Goal: Task Accomplishment & Management: Manage account settings

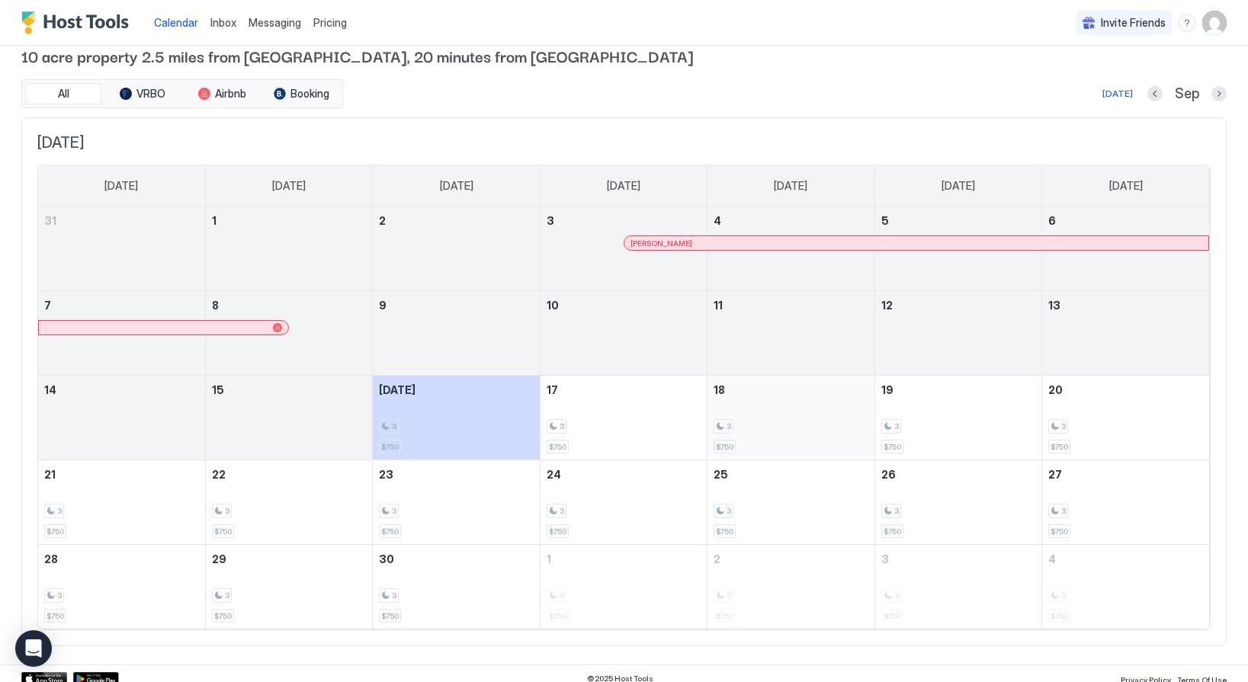
scroll to position [30, 0]
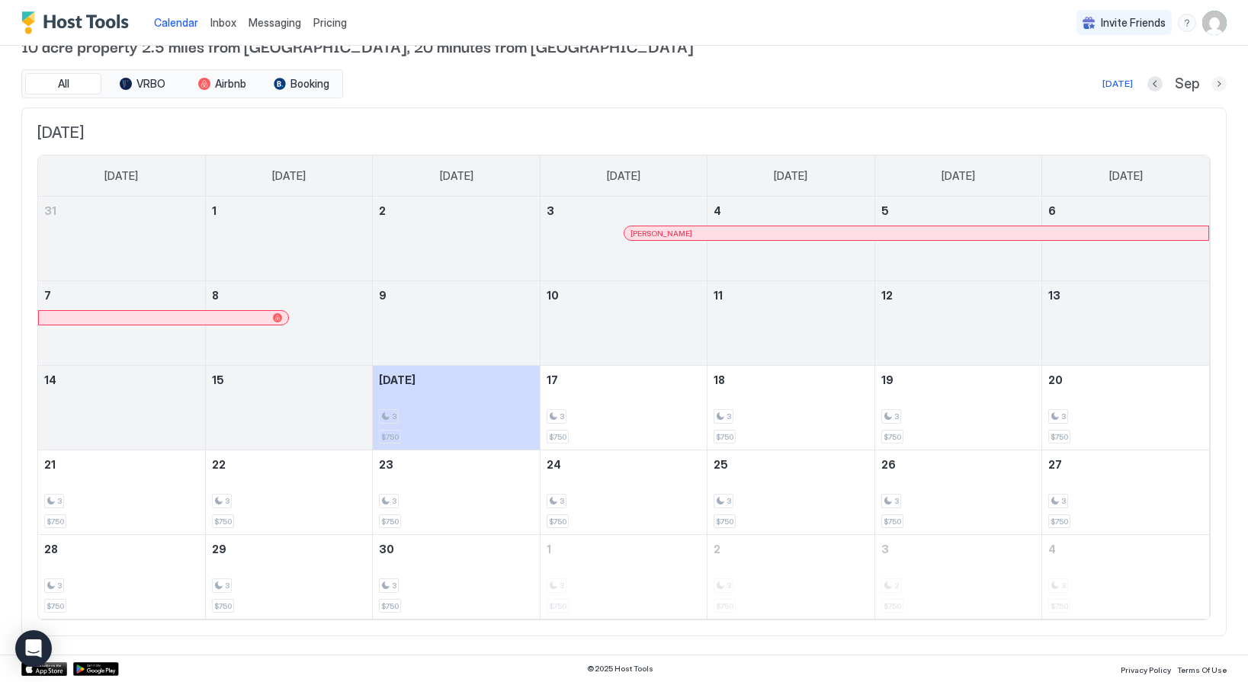
click at [1218, 80] on button "Next month" at bounding box center [1218, 83] width 15 height 15
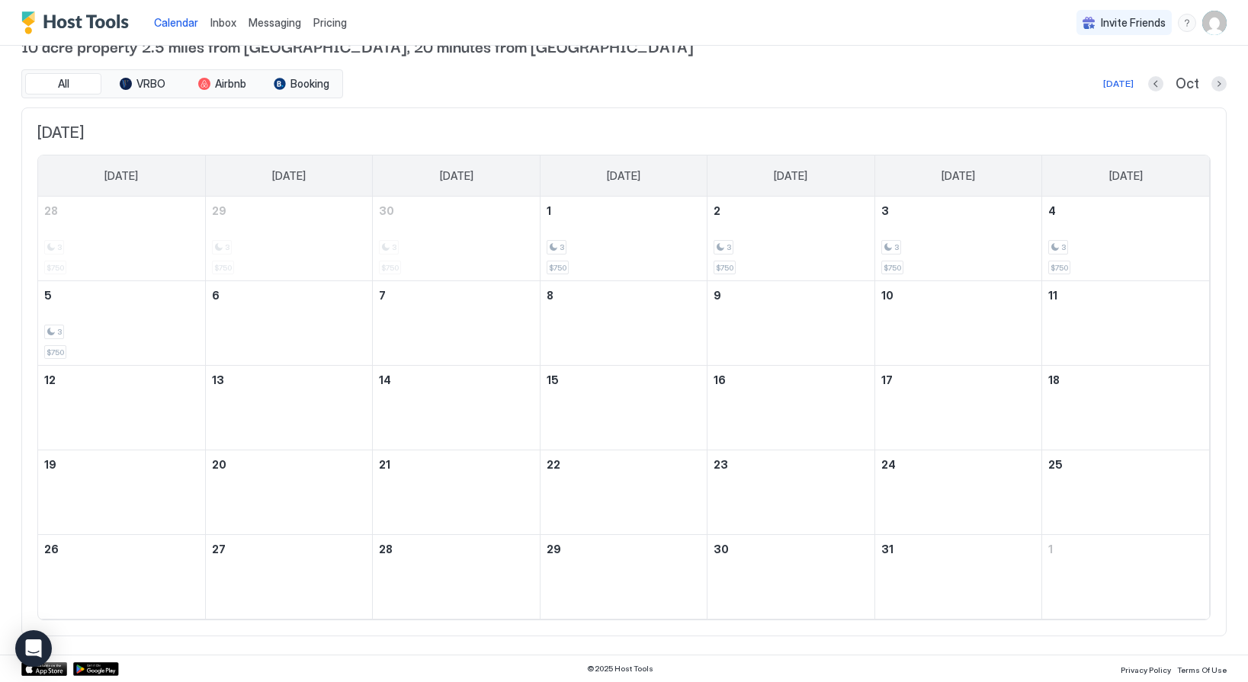
scroll to position [0, 0]
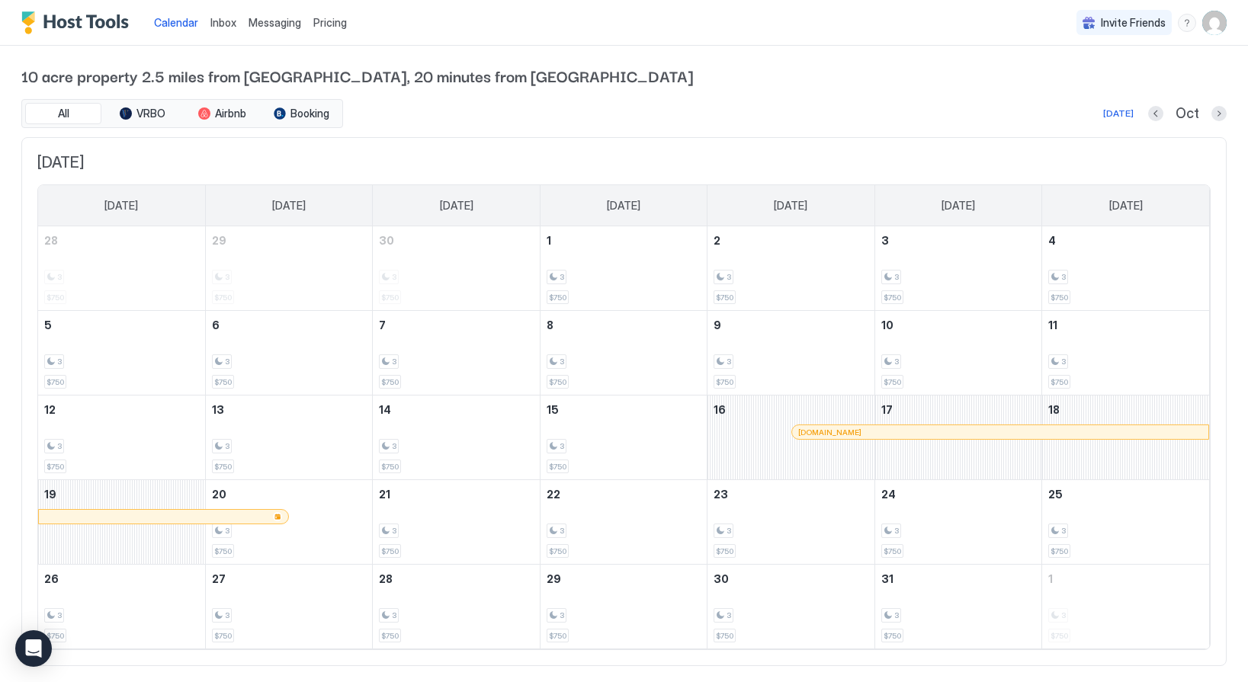
click at [885, 431] on div at bounding box center [885, 432] width 12 height 12
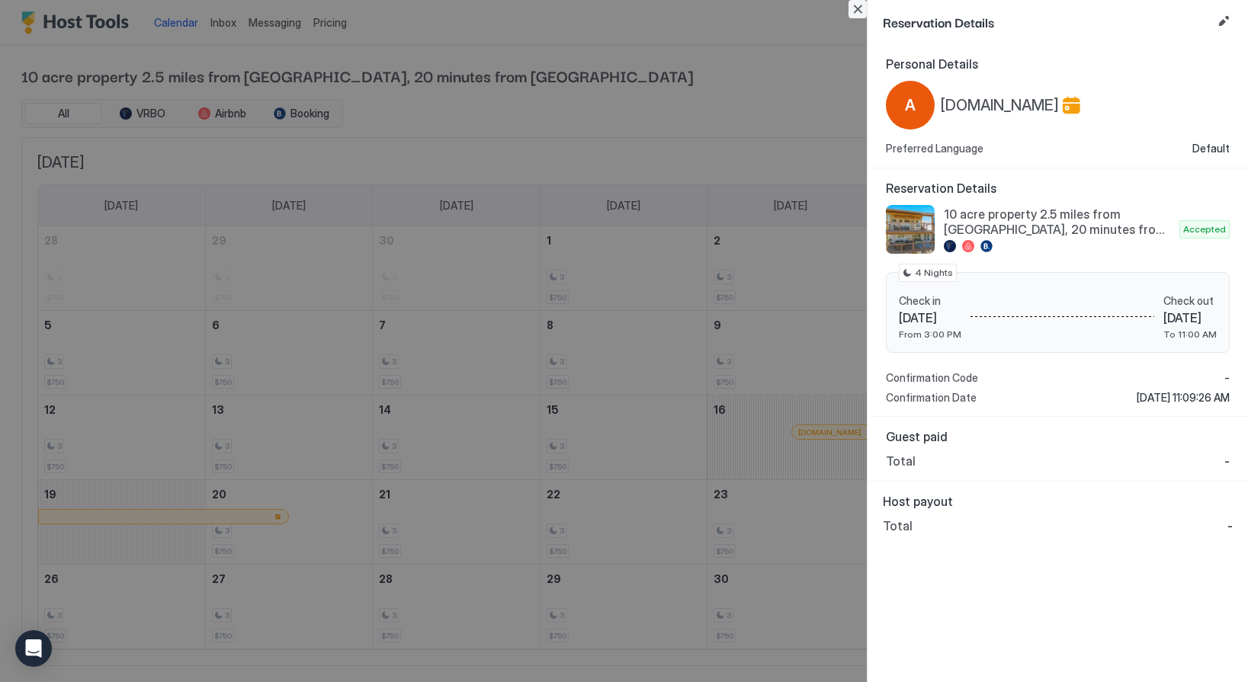
click at [857, 2] on button "Close" at bounding box center [857, 9] width 18 height 18
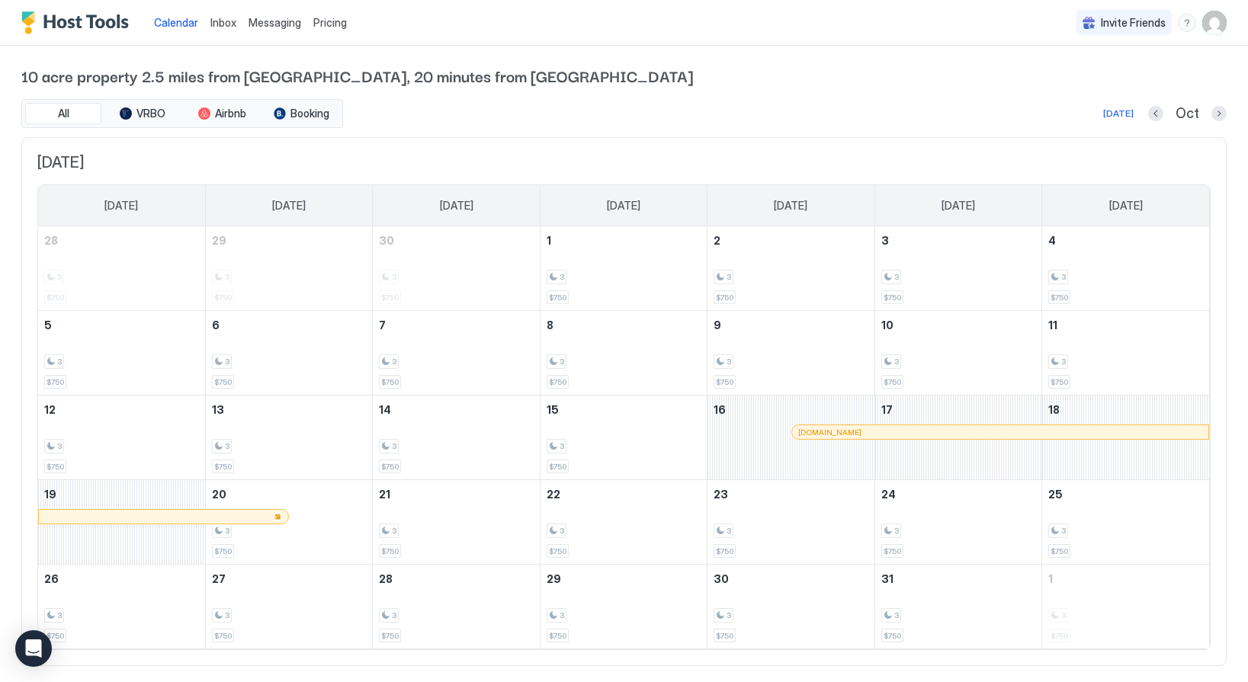
click at [1209, 23] on img "User profile" at bounding box center [1214, 23] width 24 height 24
click at [1054, 82] on div "Settings" at bounding box center [1067, 86] width 59 height 14
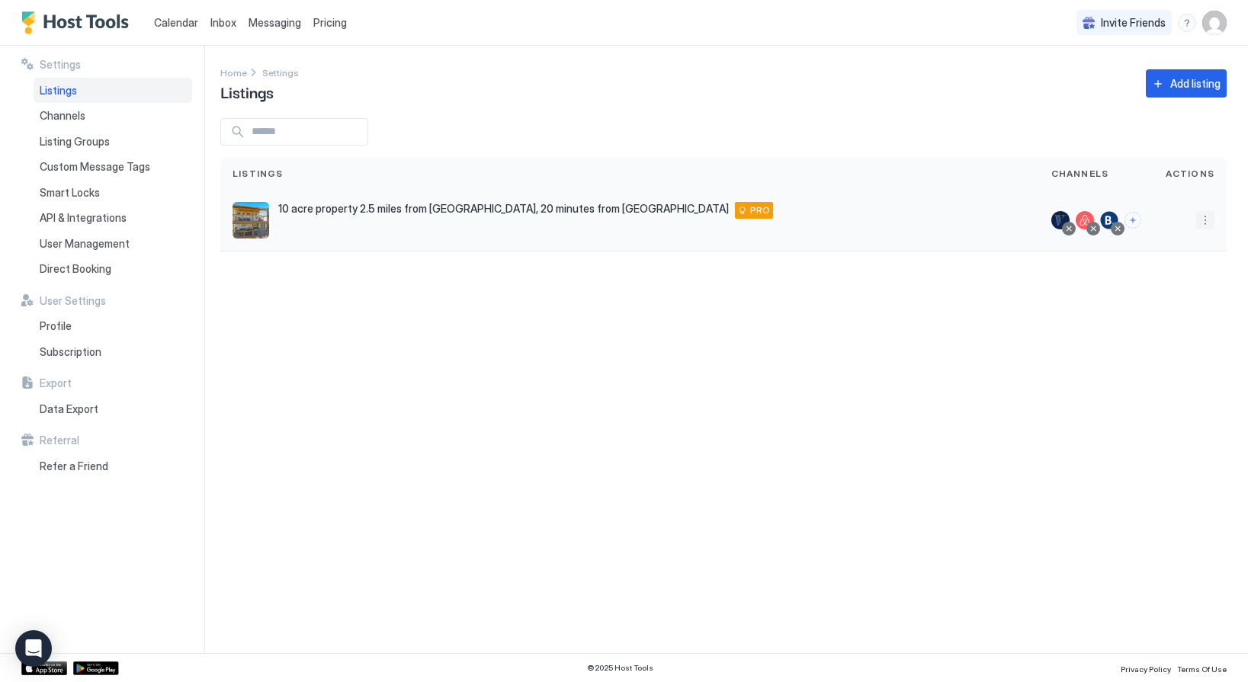
click at [1201, 219] on button "More options" at bounding box center [1205, 220] width 18 height 18
click at [1149, 285] on span "Listing Settings" at bounding box center [1171, 290] width 68 height 11
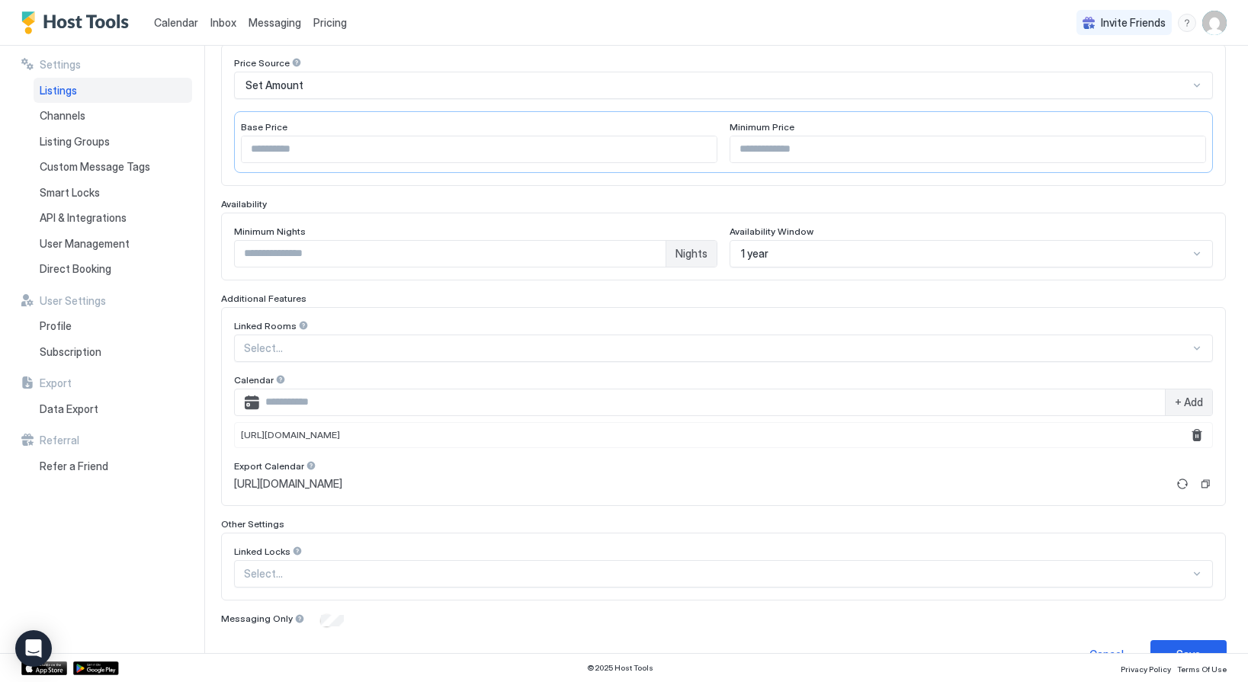
scroll to position [267, 0]
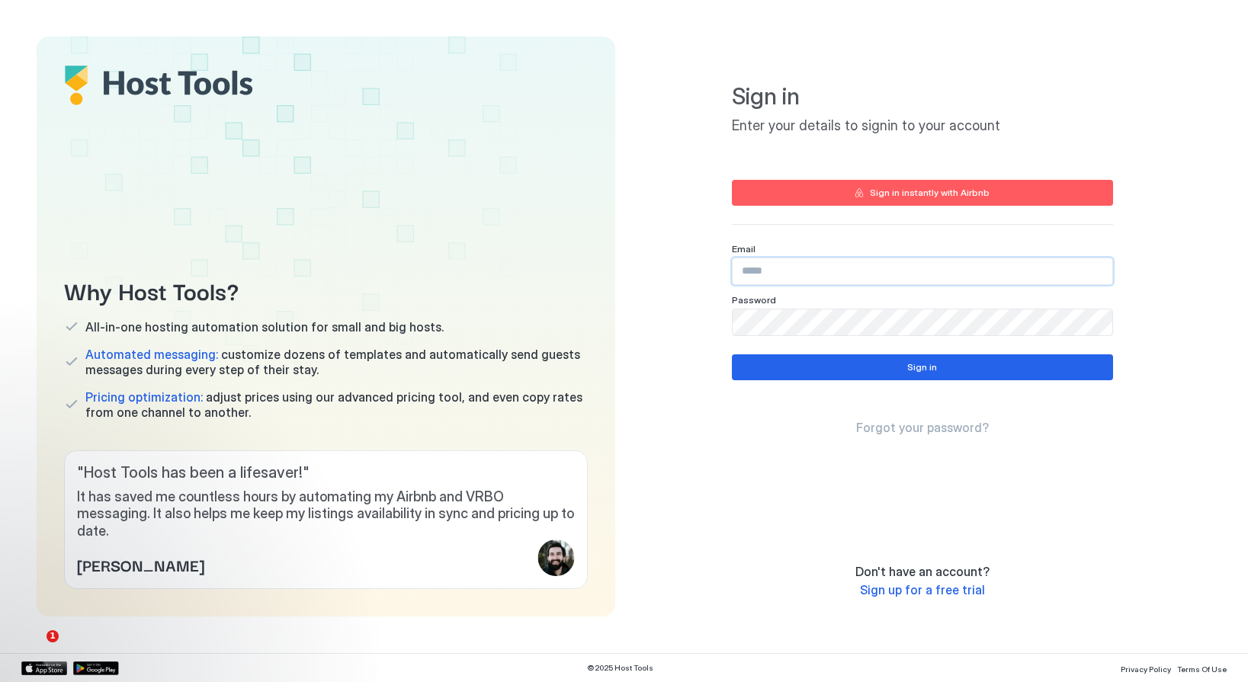
click at [809, 281] on input "Input Field" at bounding box center [923, 271] width 380 height 26
click at [0, 682] on com-1password-button at bounding box center [0, 682] width 0 height 0
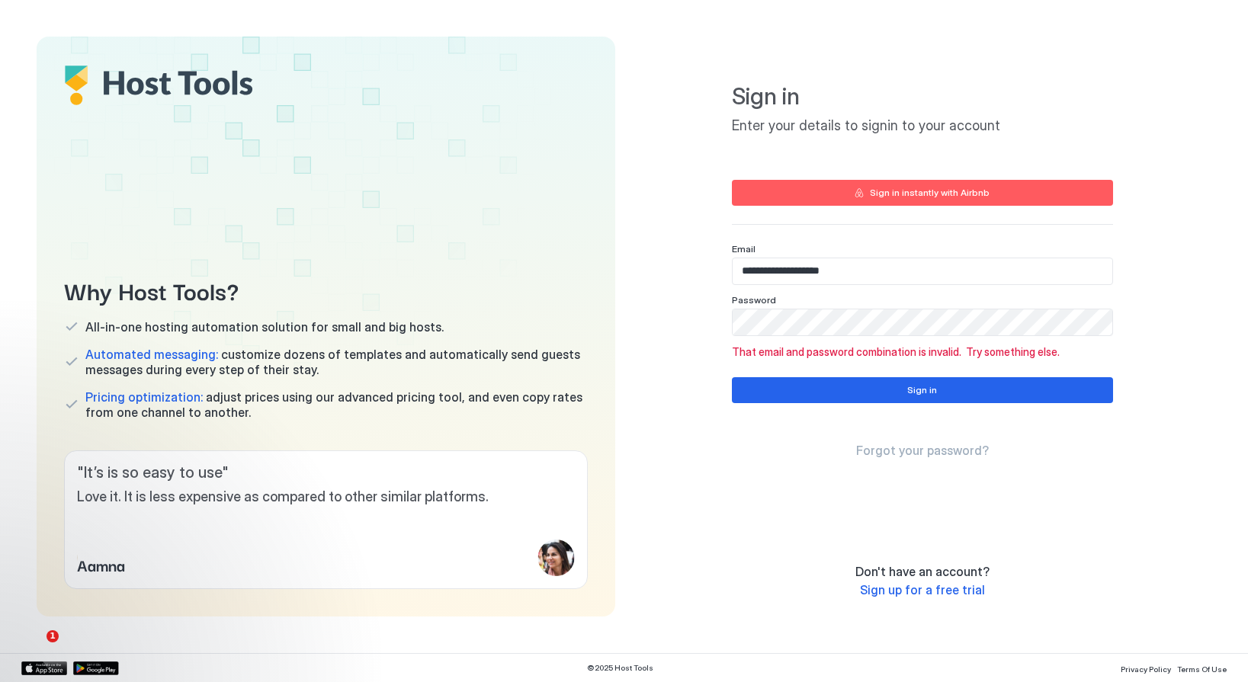
click at [854, 274] on input "**********" at bounding box center [923, 271] width 380 height 26
paste input "**"
type input "**********"
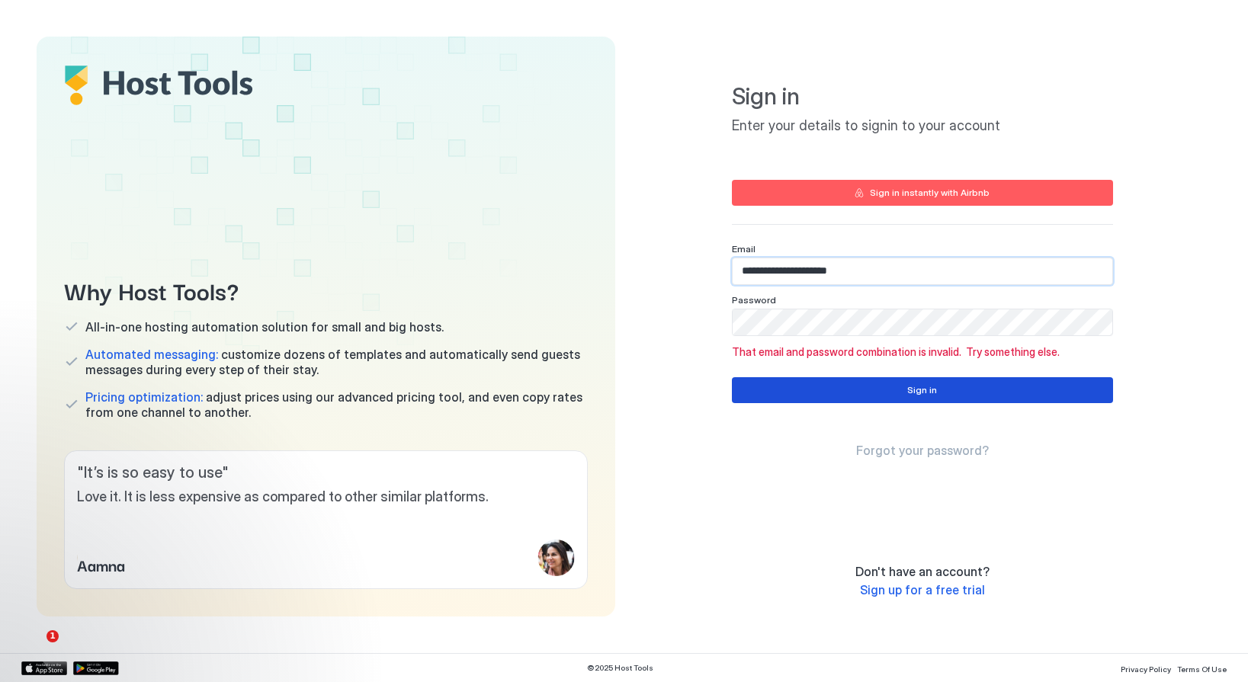
click at [842, 395] on button "Sign in" at bounding box center [922, 390] width 381 height 26
